Goal: Task Accomplishment & Management: Manage account settings

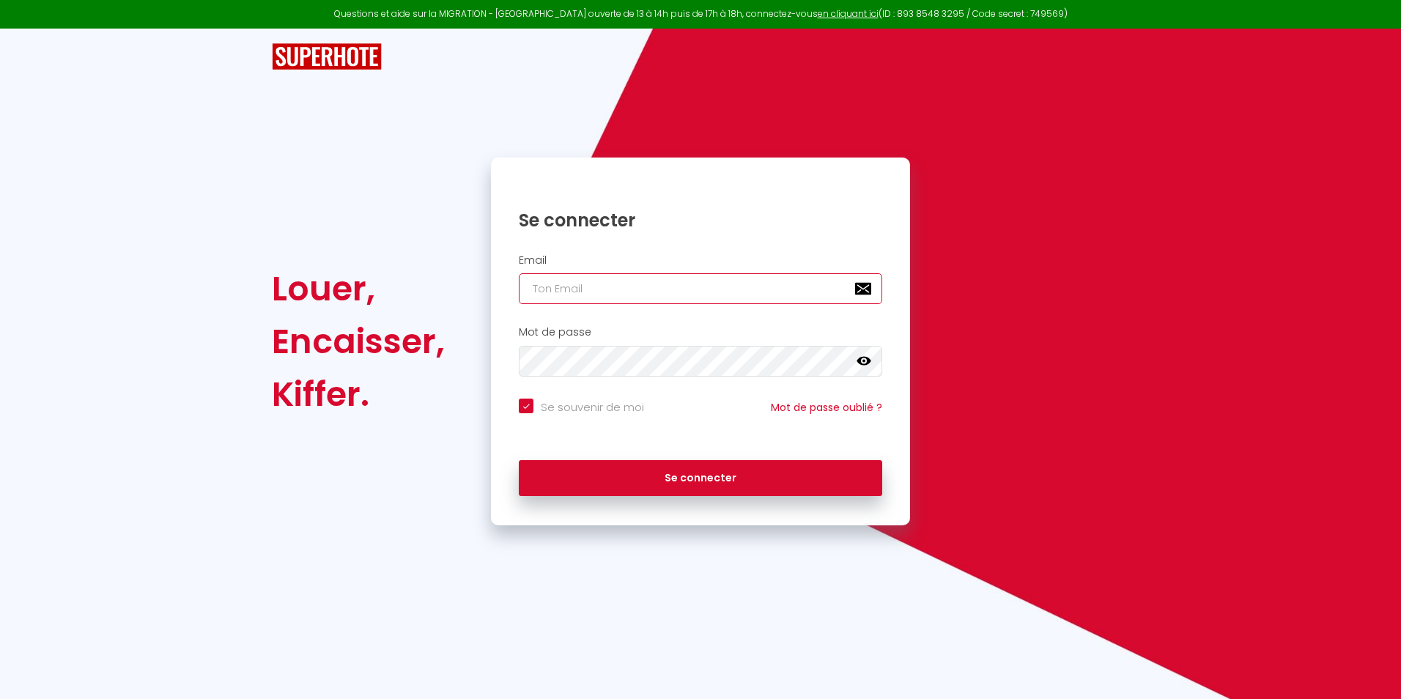
click at [653, 286] on input "email" at bounding box center [700, 288] width 363 height 31
type input "m"
checkbox input "true"
type input "mo"
checkbox input "true"
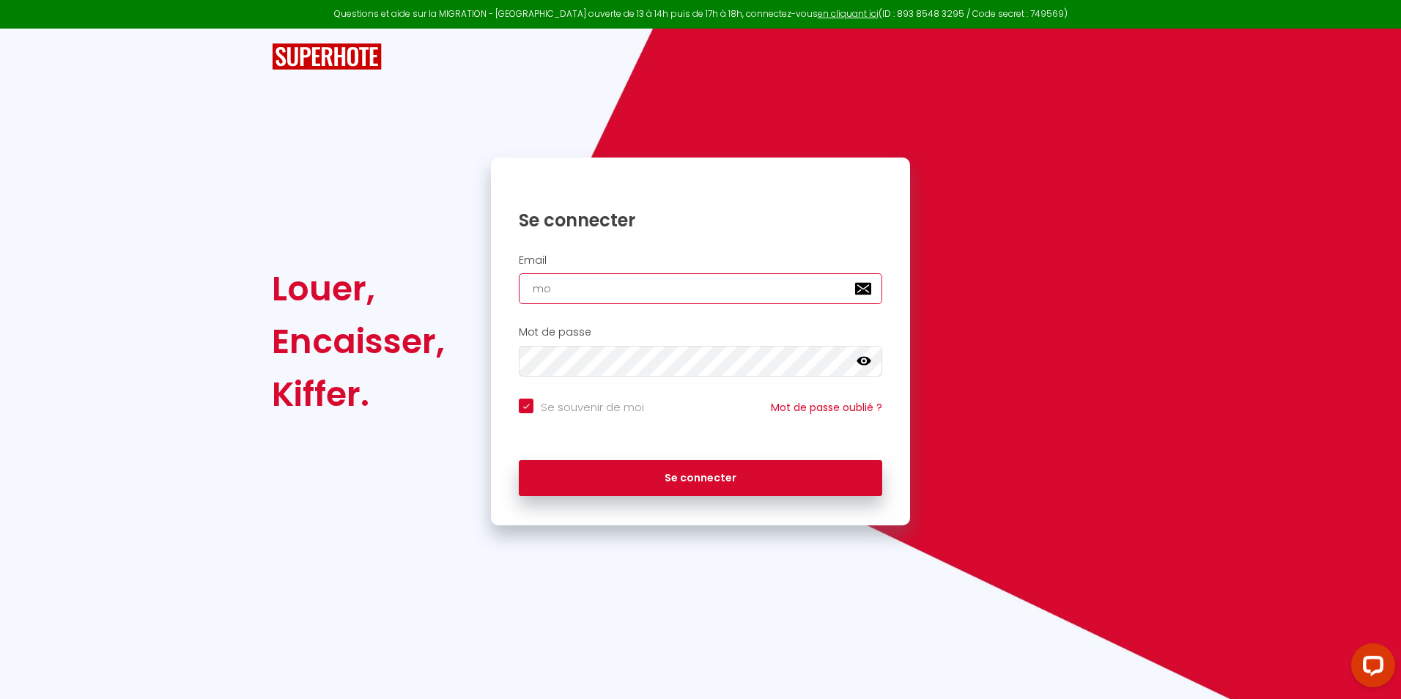
type input "mon"
checkbox input "true"
type input "mont"
checkbox input "true"
type input "monte"
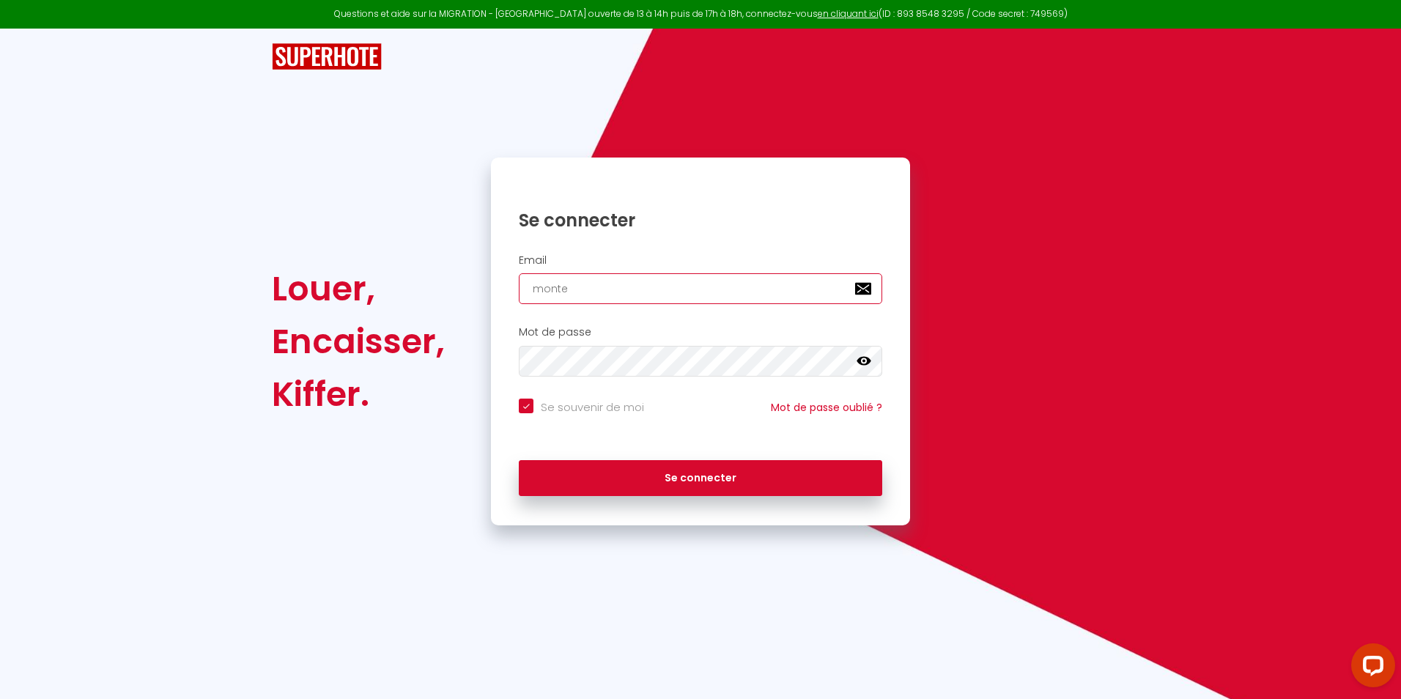
checkbox input "true"
type input "monten"
checkbox input "true"
type input "montend"
checkbox input "true"
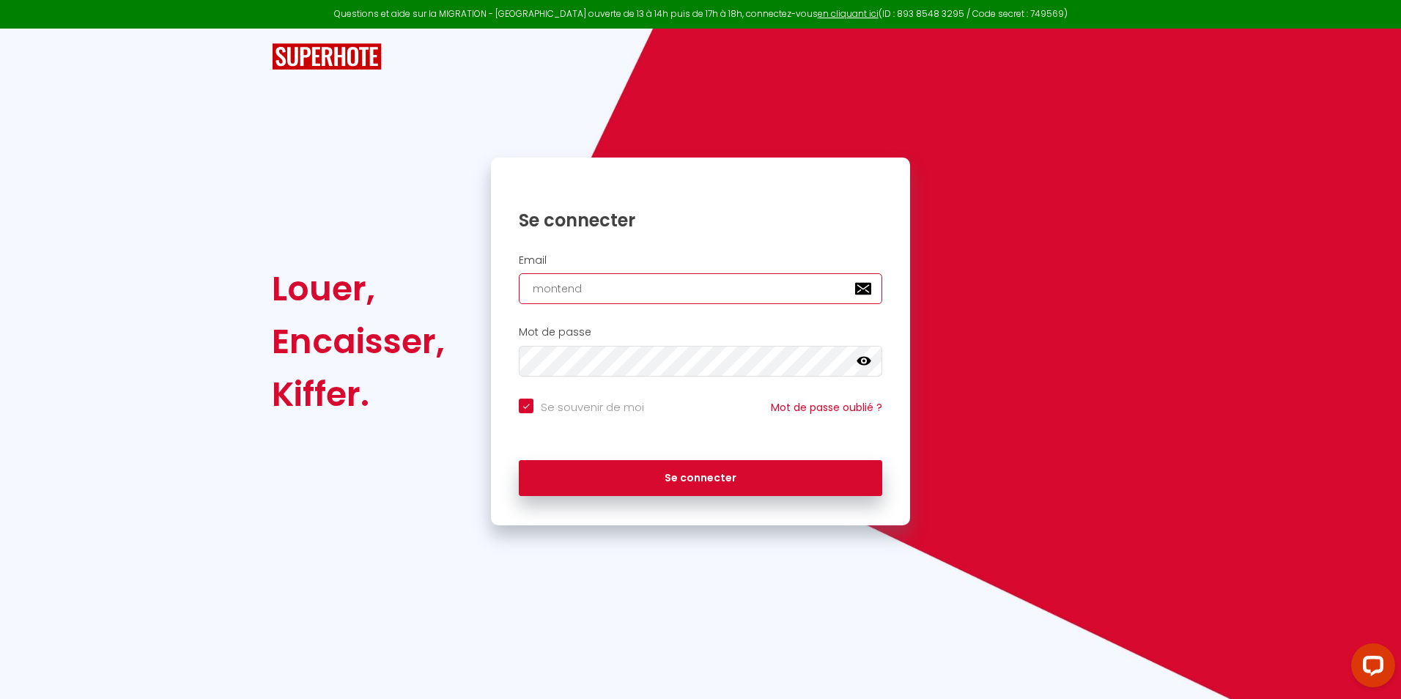
type input "montendr"
checkbox input "true"
type input "montendre"
checkbox input "true"
type input "montendre@"
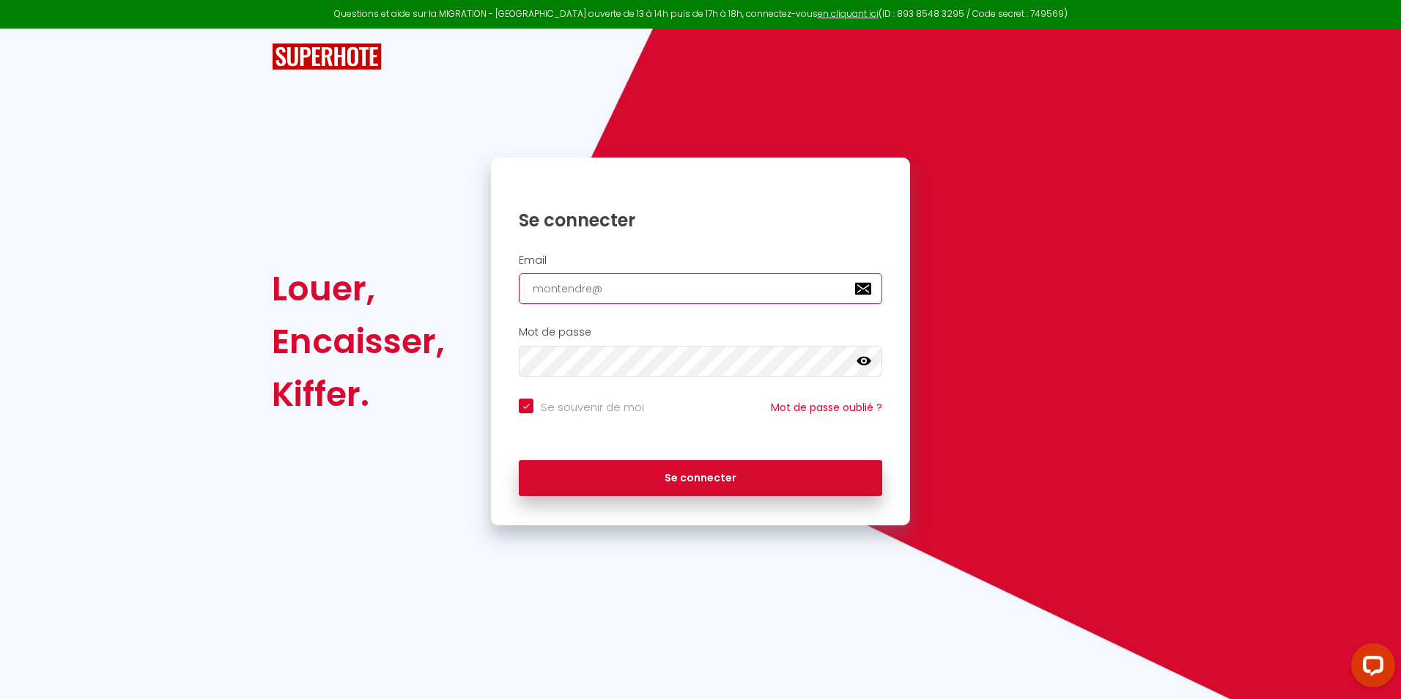
checkbox input "true"
type input "montendre@l"
checkbox input "true"
type input "montendre@la"
checkbox input "true"
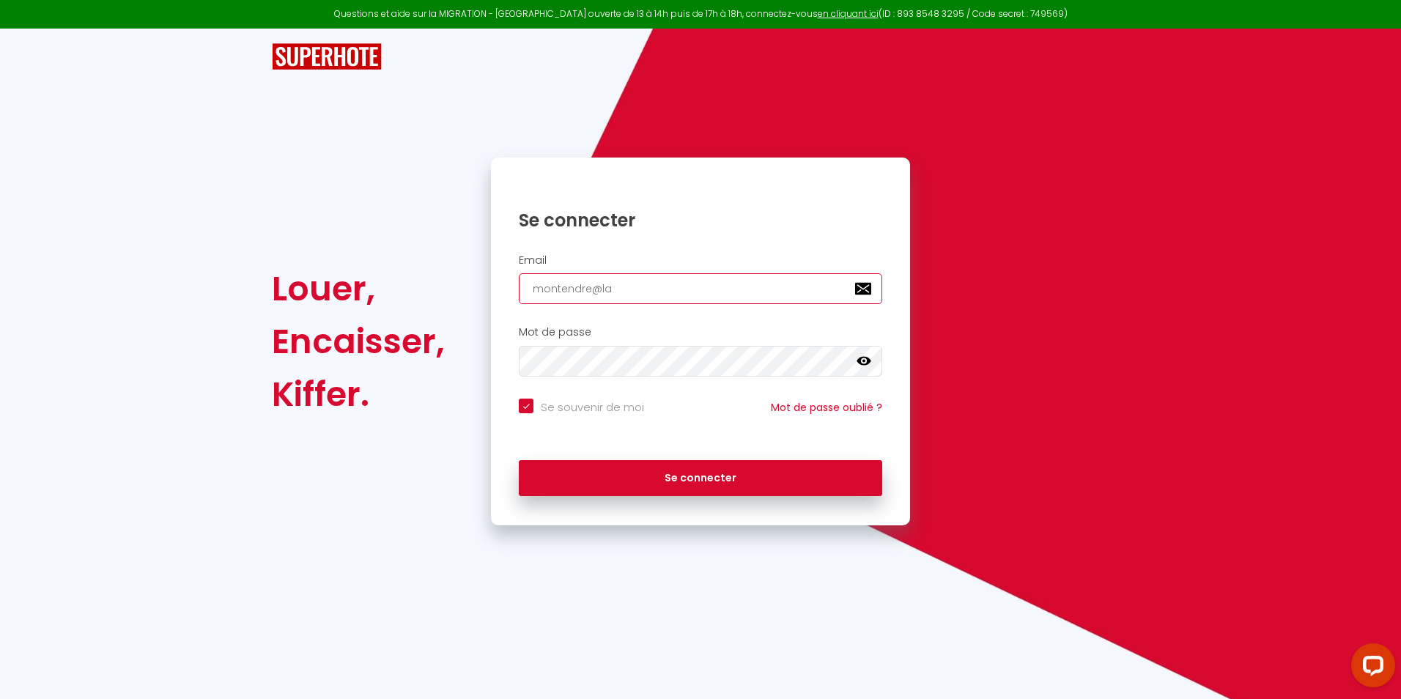
type input "montendre@laf"
checkbox input "true"
type input "montendre@lafo"
checkbox input "true"
type input "montendre@lafot"
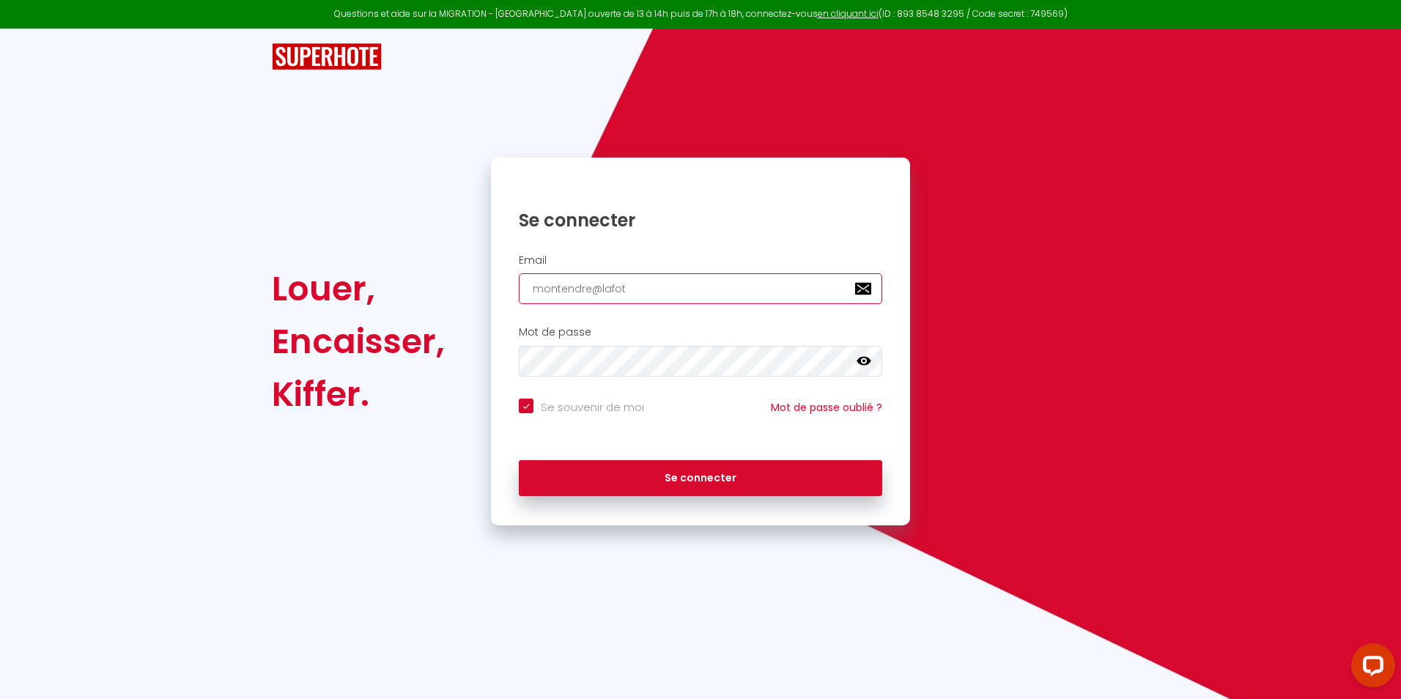
checkbox input "true"
type input "montendre@lafotr"
checkbox input "true"
type input "montendre@lafot"
checkbox input "true"
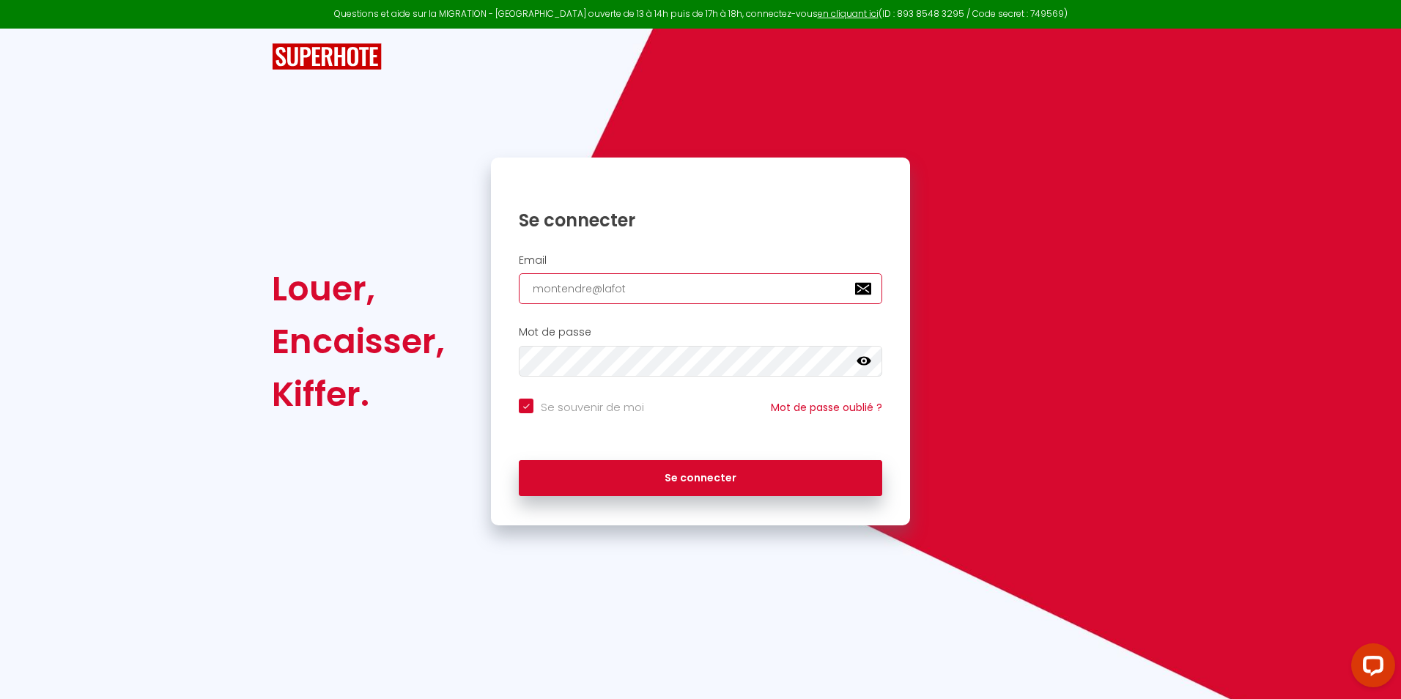
type input "montendre@lafo"
checkbox input "true"
type input "montendre@lafor"
checkbox input "true"
type input "montendre@lafore"
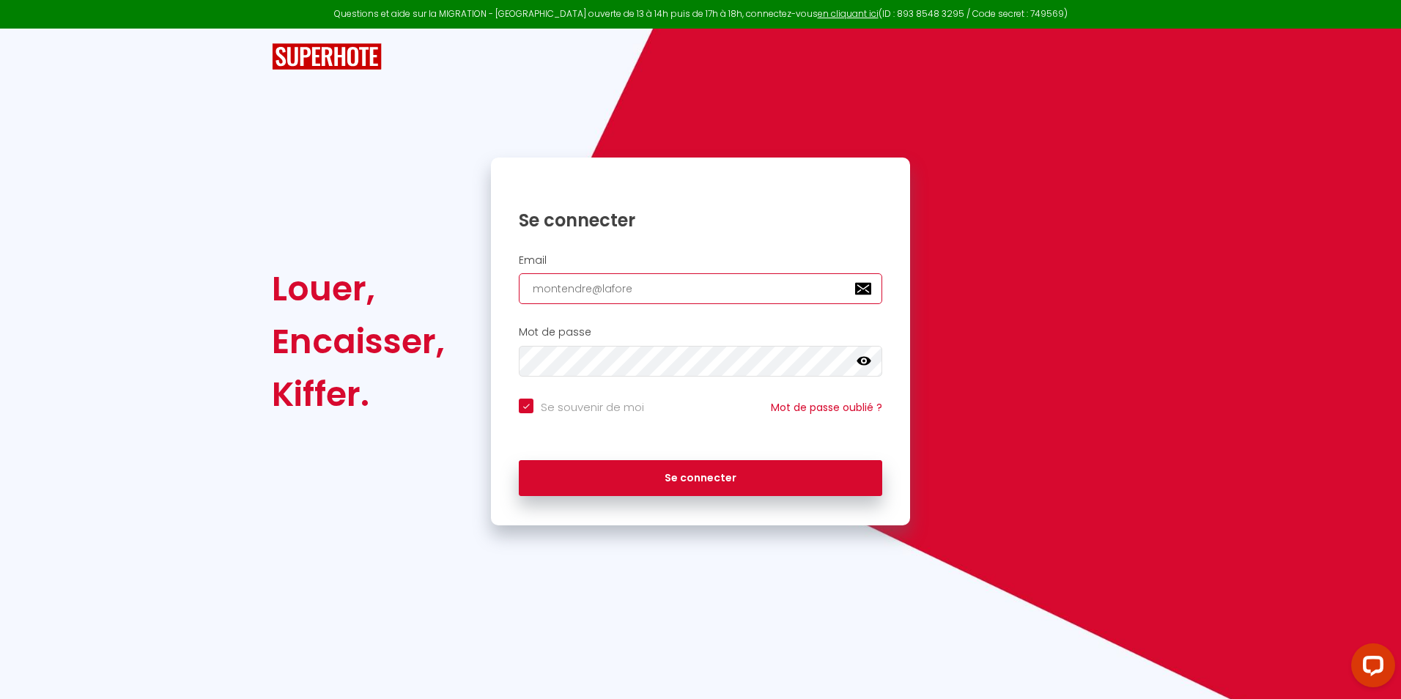
checkbox input "true"
type input "montendre@laforet"
checkbox input "true"
type input "montendre@laforet."
checkbox input "true"
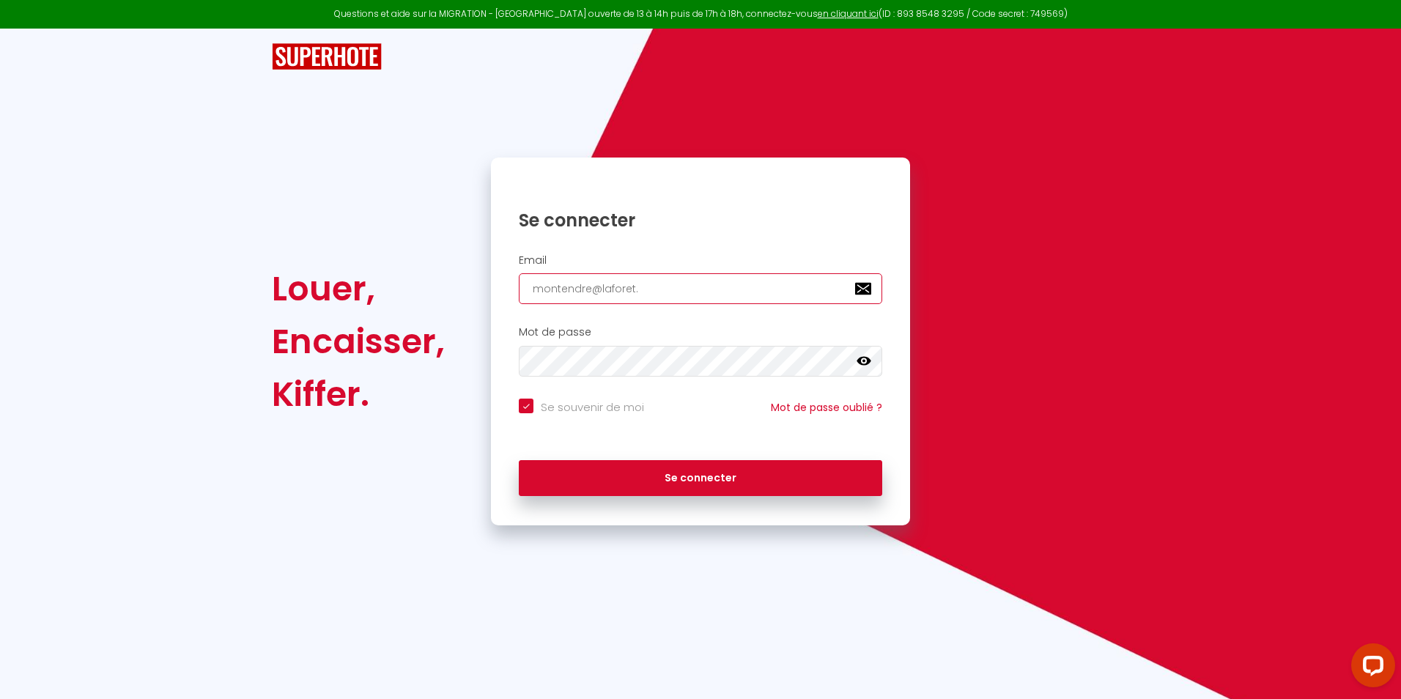
type input "montendre@laforet.c"
checkbox input "true"
type input "[EMAIL_ADDRESS][DOMAIN_NAME]"
checkbox input "true"
type input "[EMAIL_ADDRESS][DOMAIN_NAME]"
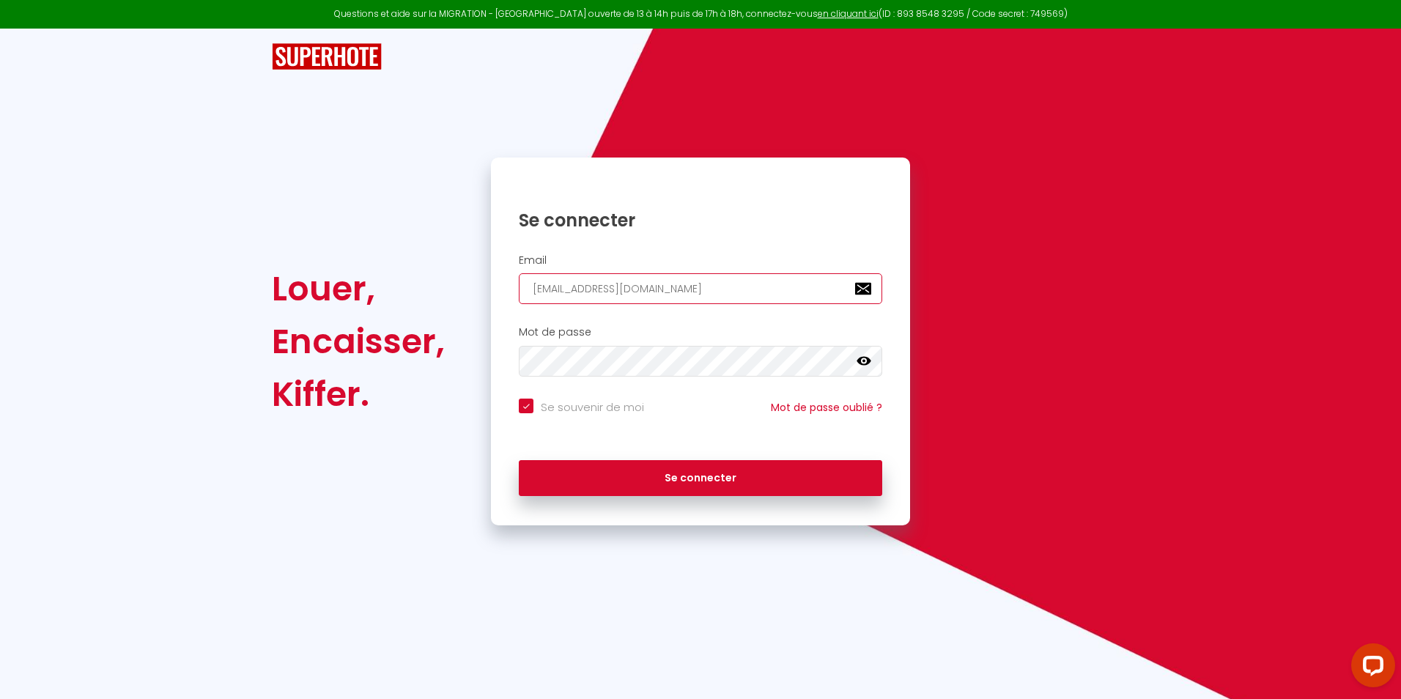
checkbox input "true"
type input "[EMAIL_ADDRESS][DOMAIN_NAME]"
click at [519, 460] on button "Se connecter" at bounding box center [700, 478] width 363 height 37
checkbox input "true"
click at [465, 434] on div "Louer, Encaisser, Kiffer." at bounding box center [371, 342] width 219 height 368
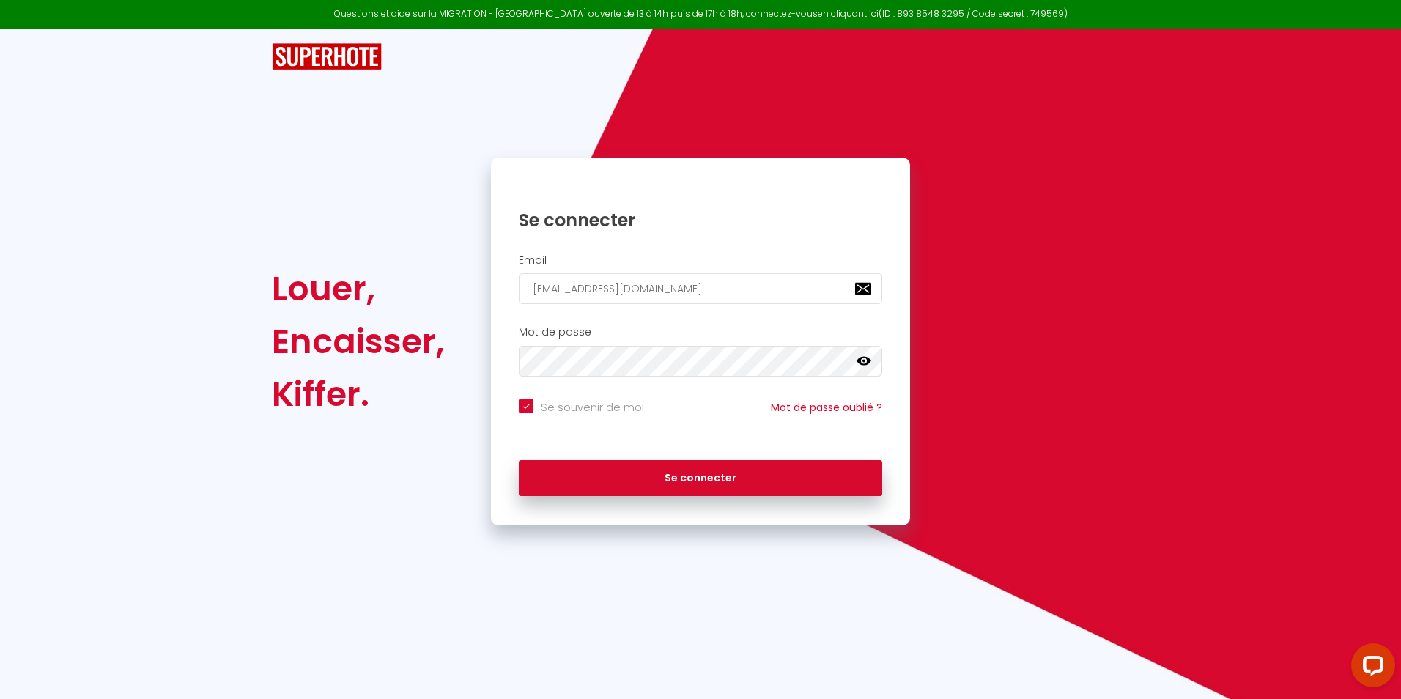
click at [475, 129] on div "Louer, Encaisser, Kiffer. Se connecter Email [EMAIL_ADDRESS][DOMAIN_NAME] Mot d…" at bounding box center [700, 277] width 857 height 497
